Goal: Download file/media

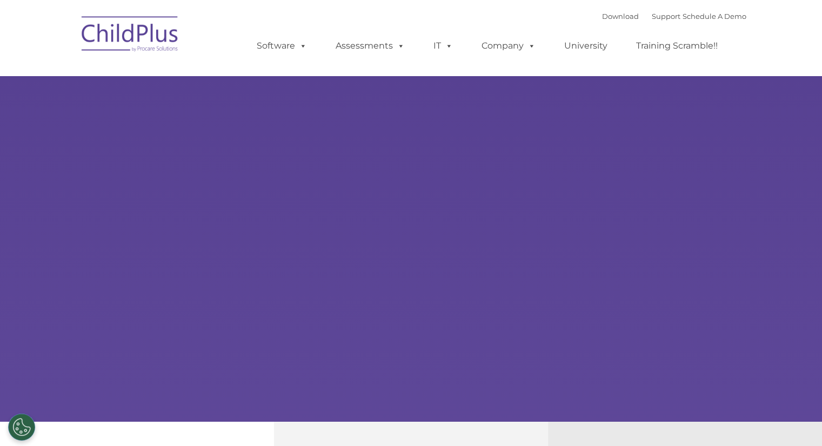
select select "MEDIUM"
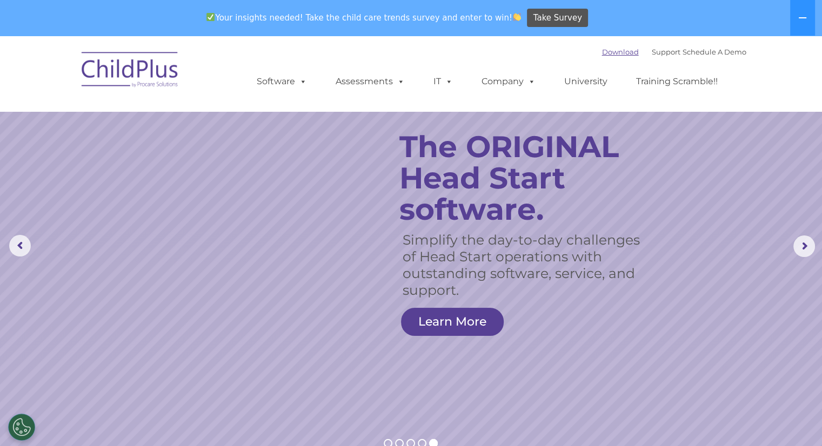
drag, startPoint x: 0, startPoint y: 0, endPoint x: 609, endPoint y: 55, distance: 611.3
click at [609, 55] on link "Download" at bounding box center [620, 52] width 37 height 9
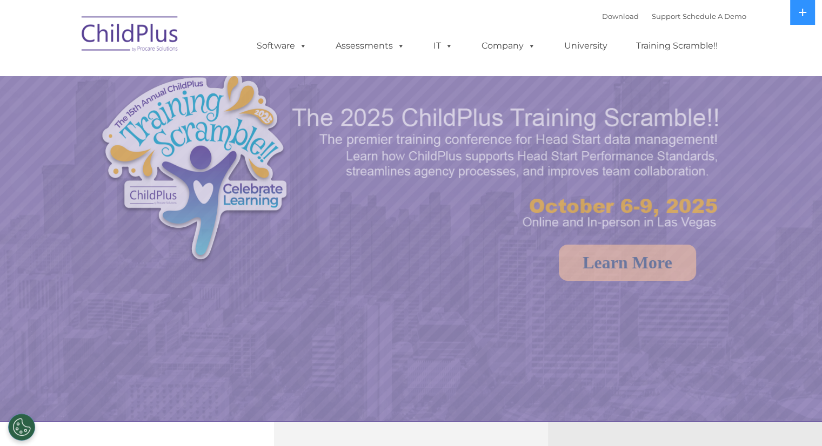
select select "MEDIUM"
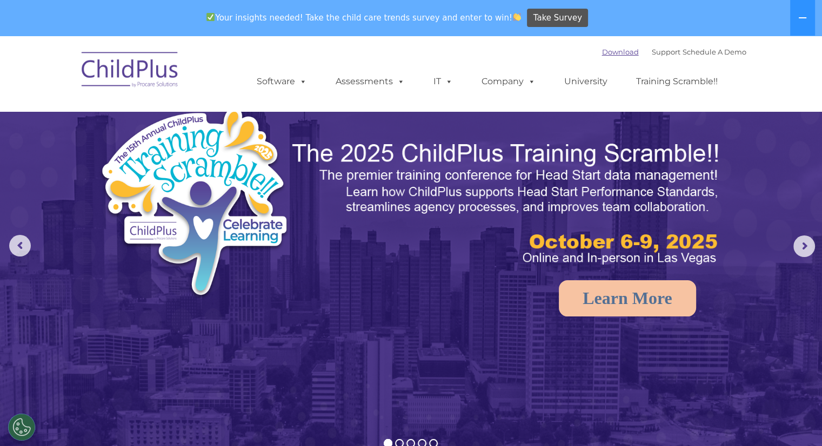
click at [605, 51] on link "Download" at bounding box center [620, 52] width 37 height 9
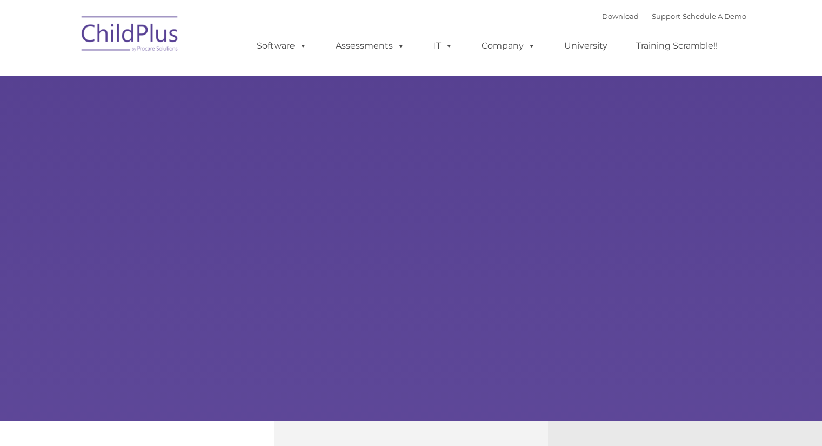
type input ""
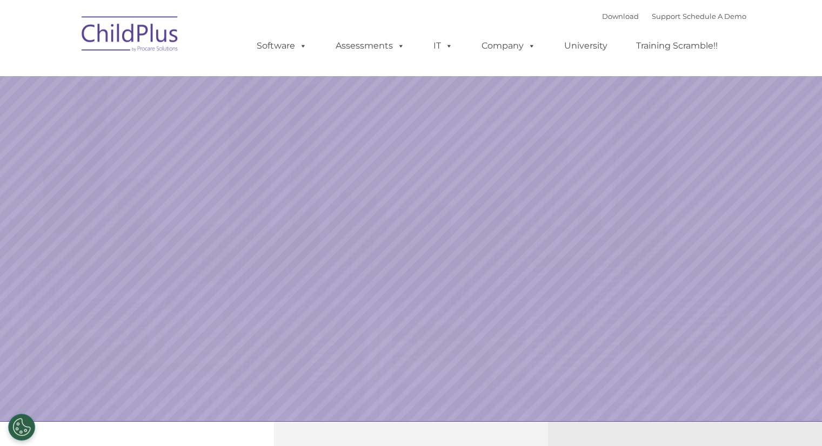
select select "MEDIUM"
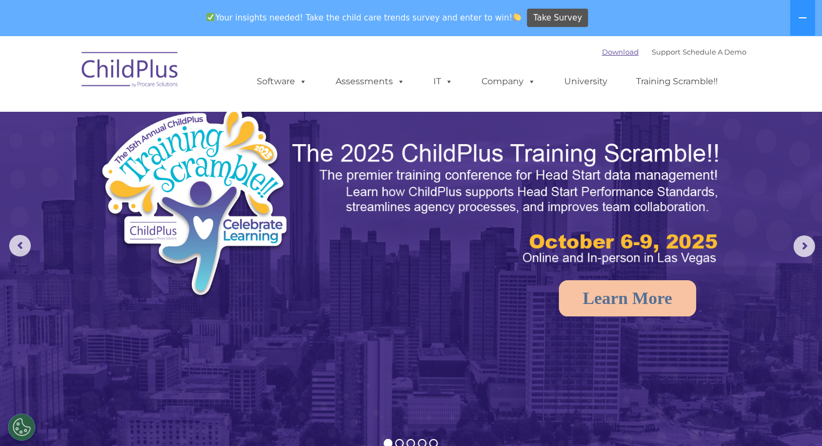
click at [602, 51] on link "Download" at bounding box center [620, 52] width 37 height 9
